Goal: Obtain resource: Download file/media

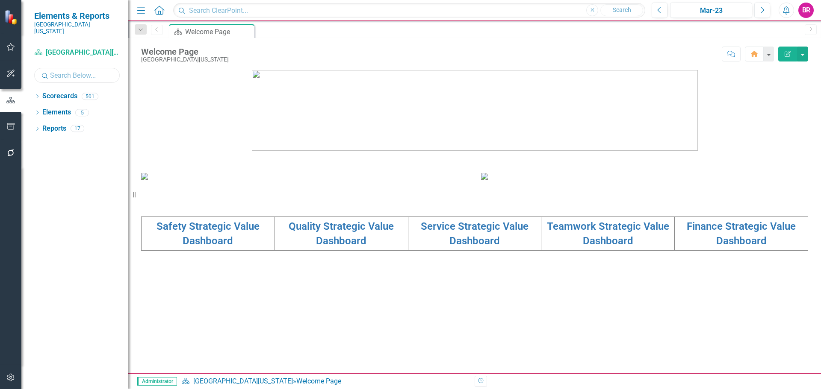
click at [59, 73] on input "text" at bounding box center [77, 75] width 86 height 15
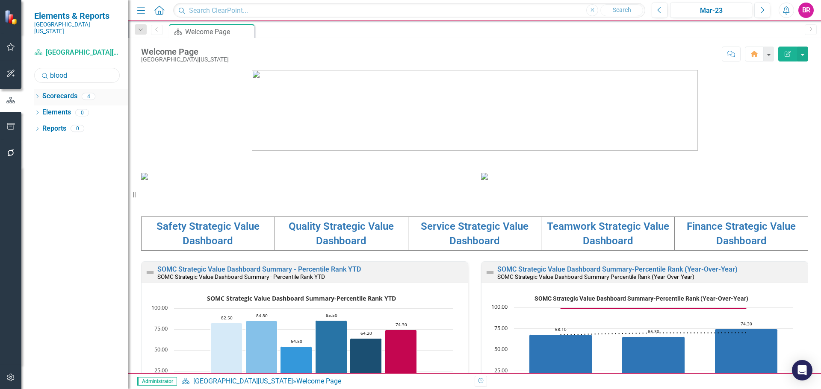
type input "blood"
click at [36, 95] on icon "Dropdown" at bounding box center [37, 97] width 6 height 5
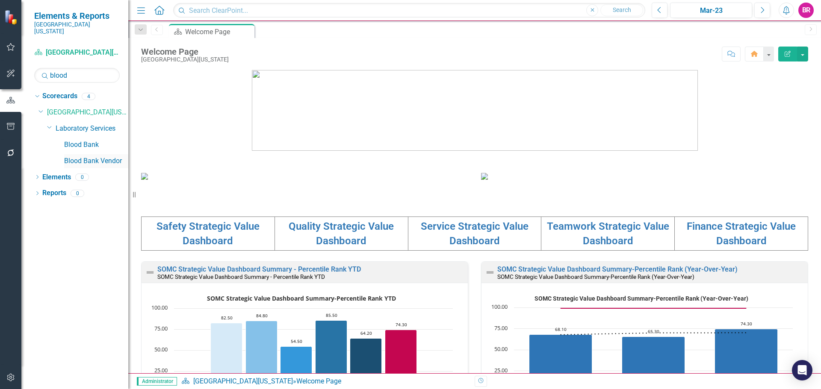
click at [91, 156] on link "Blood Bank Vendor" at bounding box center [96, 161] width 64 height 10
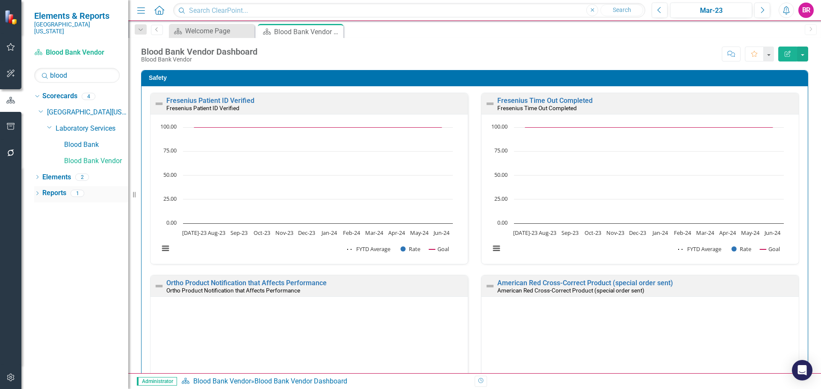
click at [50, 189] on link "Reports" at bounding box center [54, 194] width 24 height 10
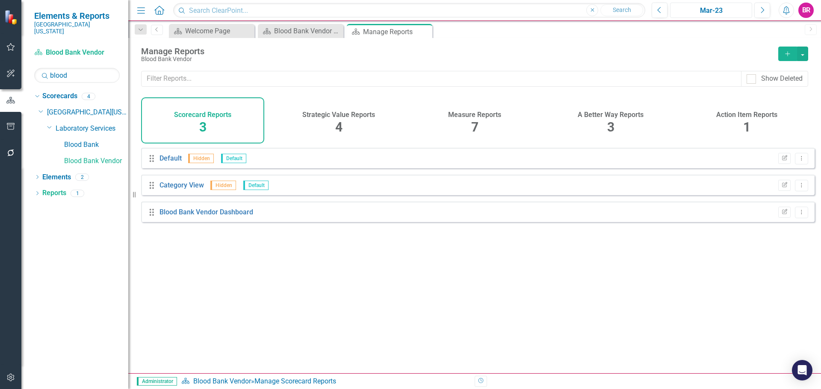
click at [719, 5] on button "Mar-23" at bounding box center [711, 10] width 82 height 15
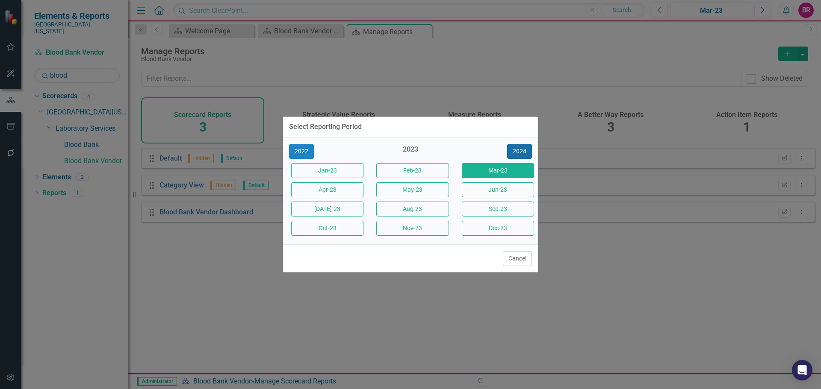
click at [515, 151] on button "2024" at bounding box center [519, 151] width 25 height 15
click at [515, 151] on button "2025" at bounding box center [519, 151] width 25 height 15
click at [339, 209] on button "[DATE]-25" at bounding box center [327, 209] width 72 height 15
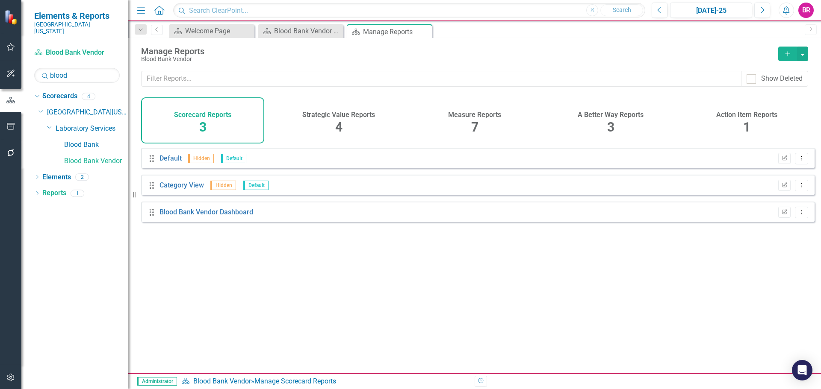
click at [476, 127] on span "7" at bounding box center [474, 127] width 7 height 15
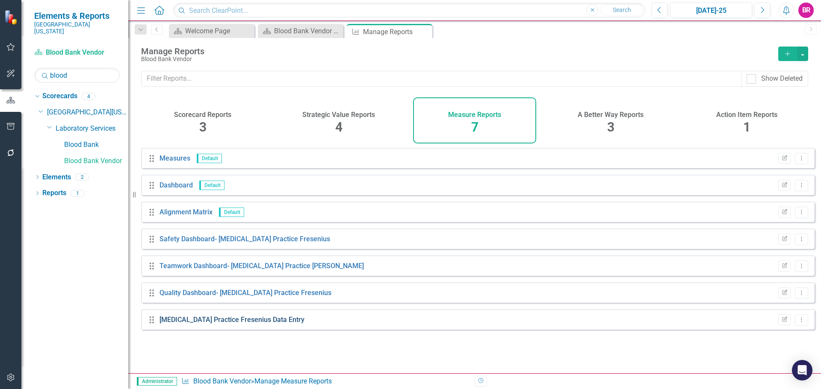
click at [268, 324] on link "[MEDICAL_DATA] Practice Fresenius Data Entry" at bounding box center [231, 320] width 145 height 8
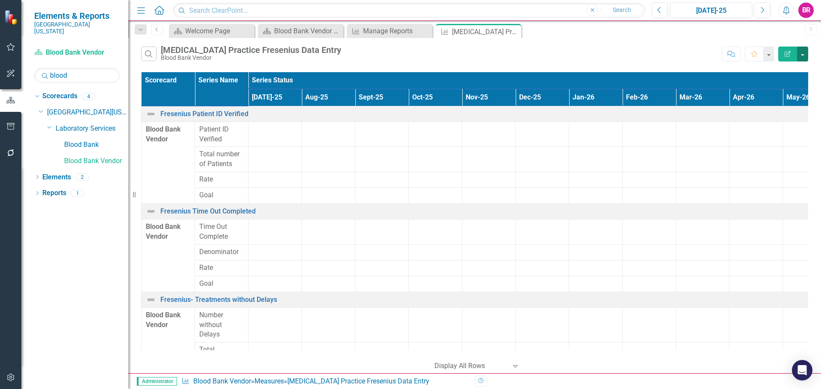
click at [807, 56] on button "button" at bounding box center [802, 54] width 11 height 15
click at [767, 101] on link "Excel Export to Excel" at bounding box center [774, 103] width 68 height 16
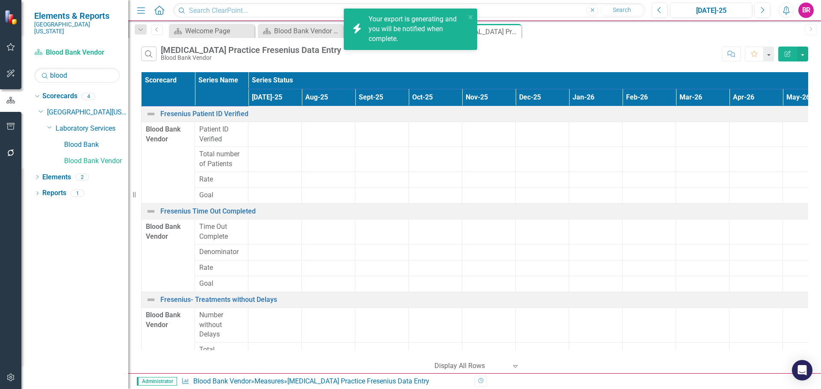
click at [387, 30] on div "Your export is generating and you will be notified when complete." at bounding box center [417, 30] width 97 height 30
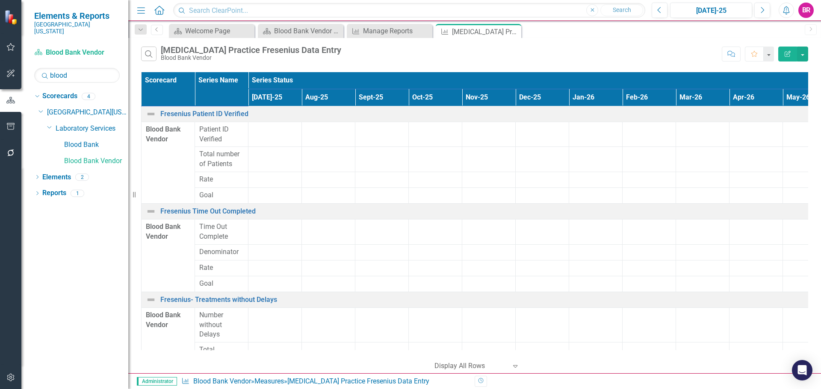
click at [565, 54] on div "Search Transfusion Practice Fresenius Data Entry Blood Bank Vendor" at bounding box center [429, 54] width 576 height 15
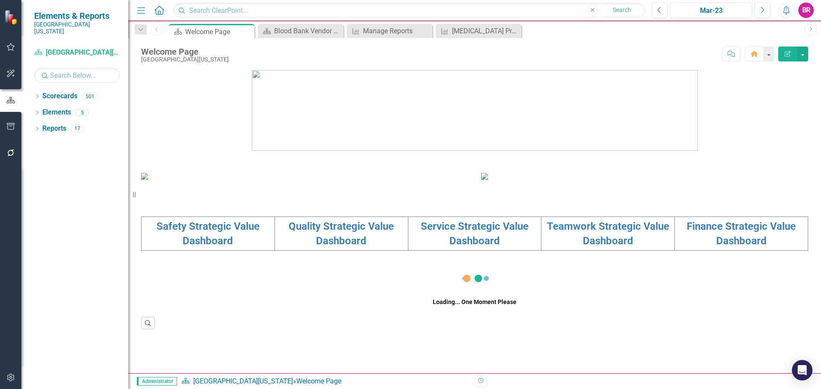
click at [33, 89] on div "Dropdown Scorecards 501 Dropdown Southern [US_STATE] Medical Center Safety Qual…" at bounding box center [74, 239] width 107 height 300
click at [34, 89] on div "Dropdown Scorecards 501 Dropdown Southern [US_STATE] Medical Center Safety Qual…" at bounding box center [74, 239] width 107 height 300
click at [41, 89] on div "Dropdown Scorecards 501" at bounding box center [81, 97] width 94 height 16
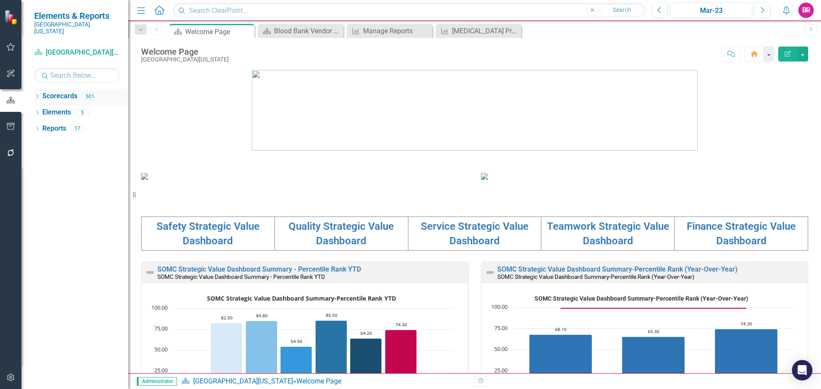
click at [38, 95] on icon "Dropdown" at bounding box center [37, 97] width 6 height 5
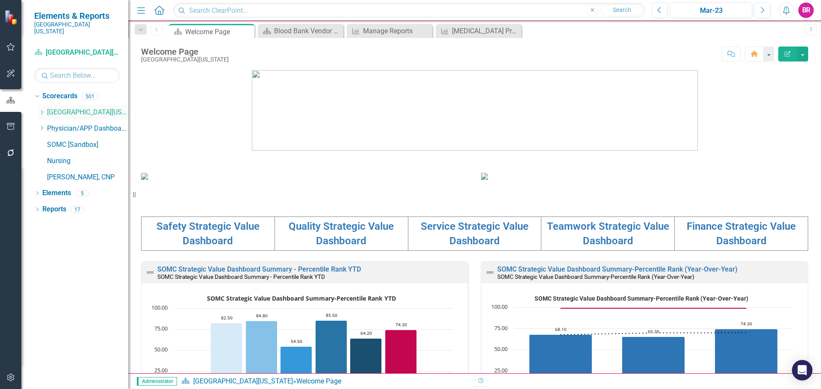
click at [42, 110] on icon "Dropdown" at bounding box center [41, 112] width 6 height 5
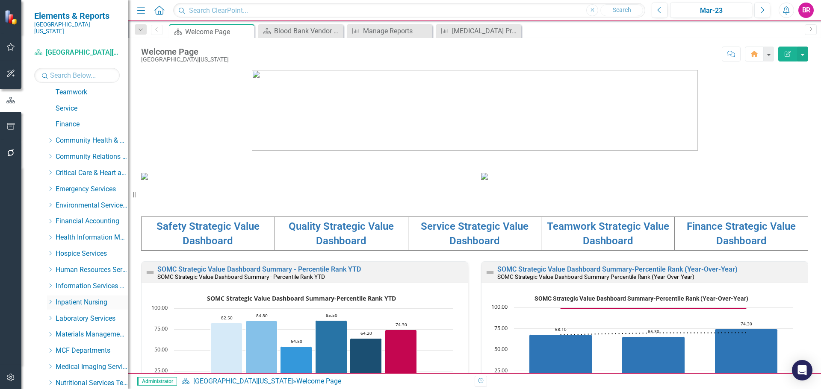
scroll to position [171, 0]
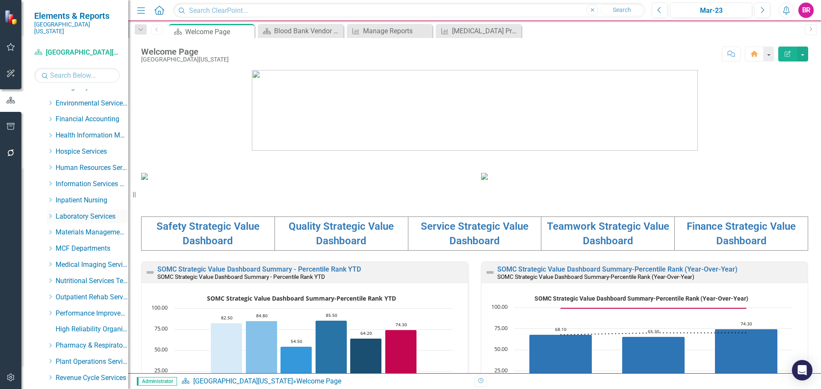
click at [48, 214] on icon "Dropdown" at bounding box center [50, 216] width 6 height 5
click at [78, 228] on link "Laboratory" at bounding box center [96, 233] width 64 height 10
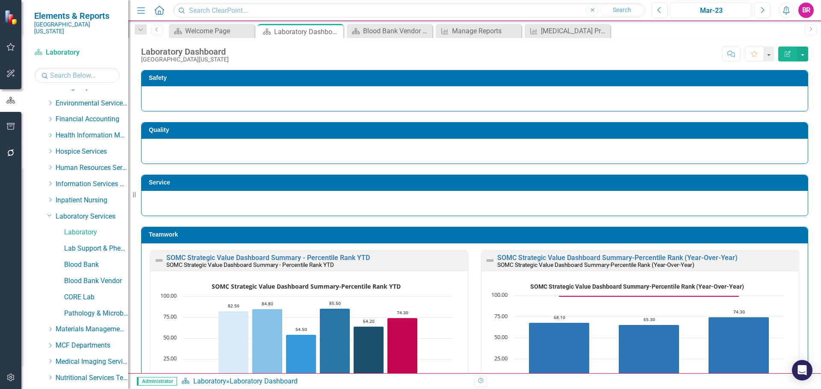
click at [715, 12] on div "Mar-23" at bounding box center [711, 11] width 76 height 10
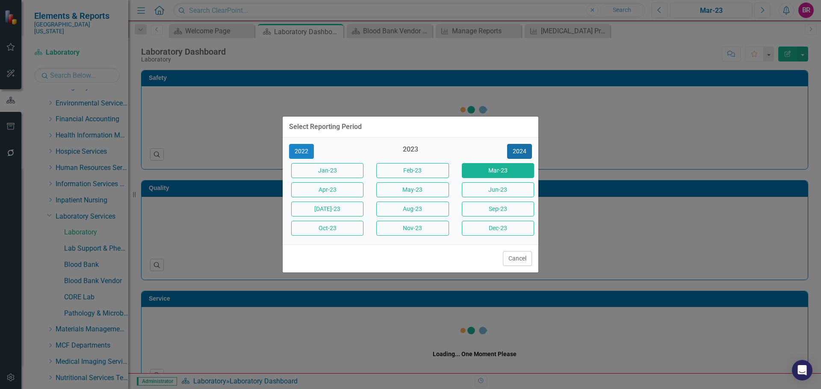
click at [515, 149] on button "2024" at bounding box center [519, 151] width 25 height 15
drag, startPoint x: 515, startPoint y: 149, endPoint x: 516, endPoint y: 164, distance: 15.0
click at [515, 148] on button "2024" at bounding box center [519, 151] width 25 height 15
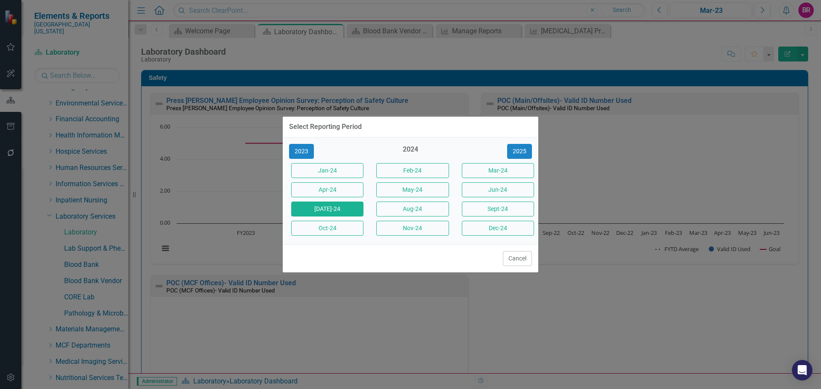
click at [340, 205] on button "[DATE]-24" at bounding box center [327, 209] width 72 height 15
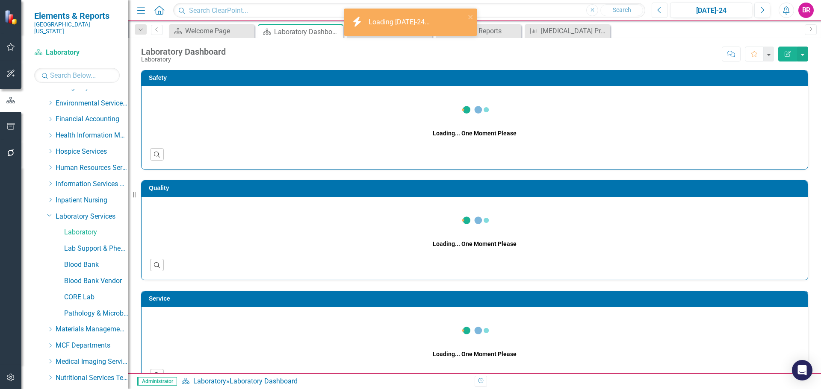
click at [665, 9] on button "Previous" at bounding box center [660, 10] width 16 height 15
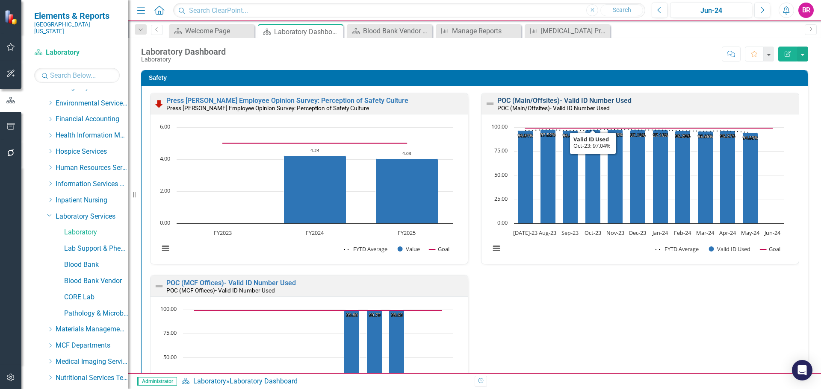
click at [575, 100] on link "POC (Main/Offsites)- Valid ID Number Used" at bounding box center [564, 101] width 134 height 8
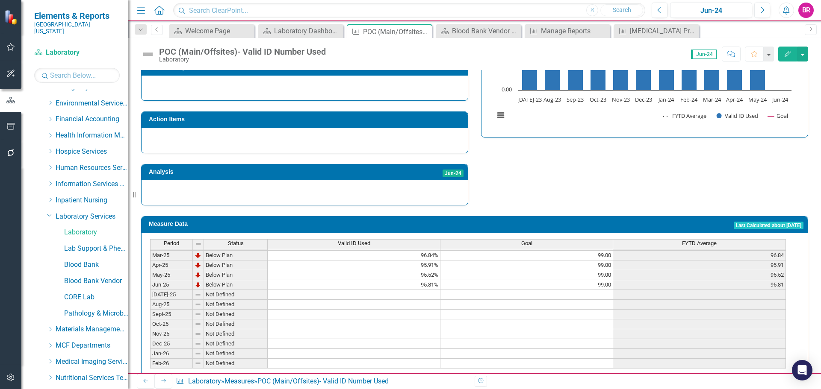
scroll to position [299, 0]
click at [711, 9] on div "Jun-24" at bounding box center [711, 11] width 76 height 10
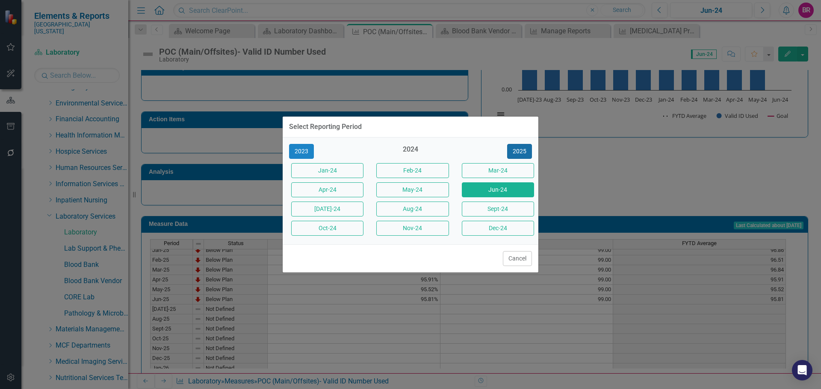
click at [522, 150] on button "2025" at bounding box center [519, 151] width 25 height 15
click at [507, 193] on button "Jun-25" at bounding box center [498, 190] width 72 height 15
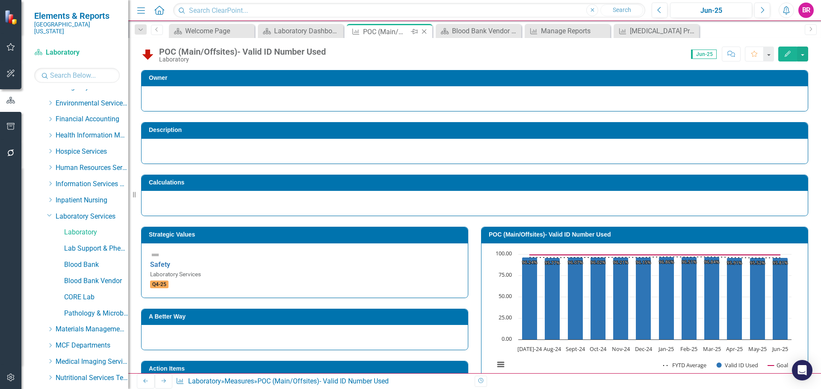
click at [425, 30] on icon "Close" at bounding box center [424, 31] width 9 height 7
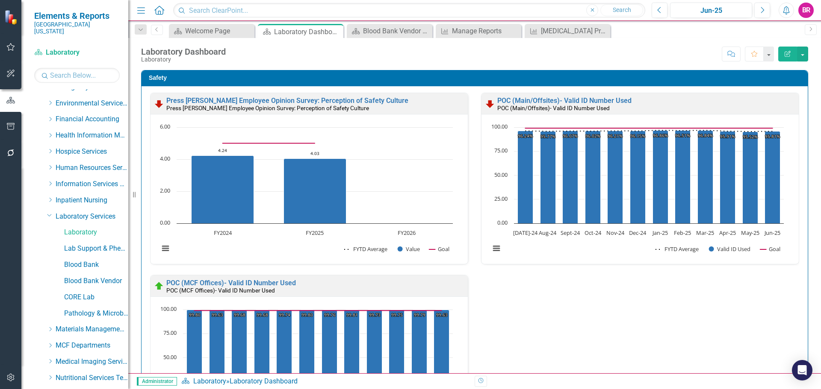
click at [806, 161] on div "Safety Press [PERSON_NAME] Employee Opinion Survey: Perception of Safety Cultur…" at bounding box center [475, 273] width 680 height 428
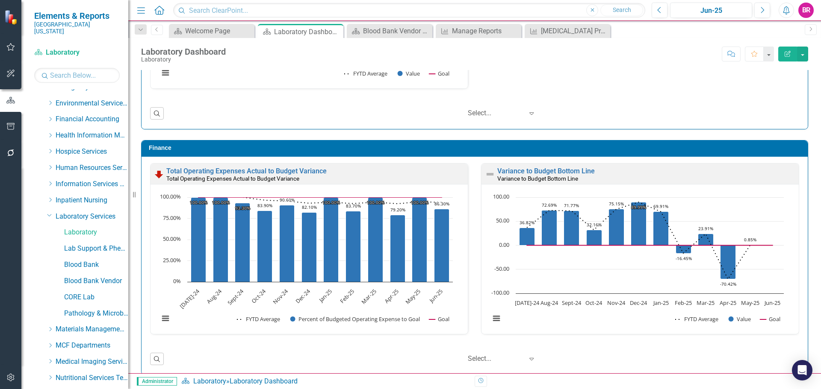
scroll to position [1653, 0]
